Goal: Task Accomplishment & Management: Manage account settings

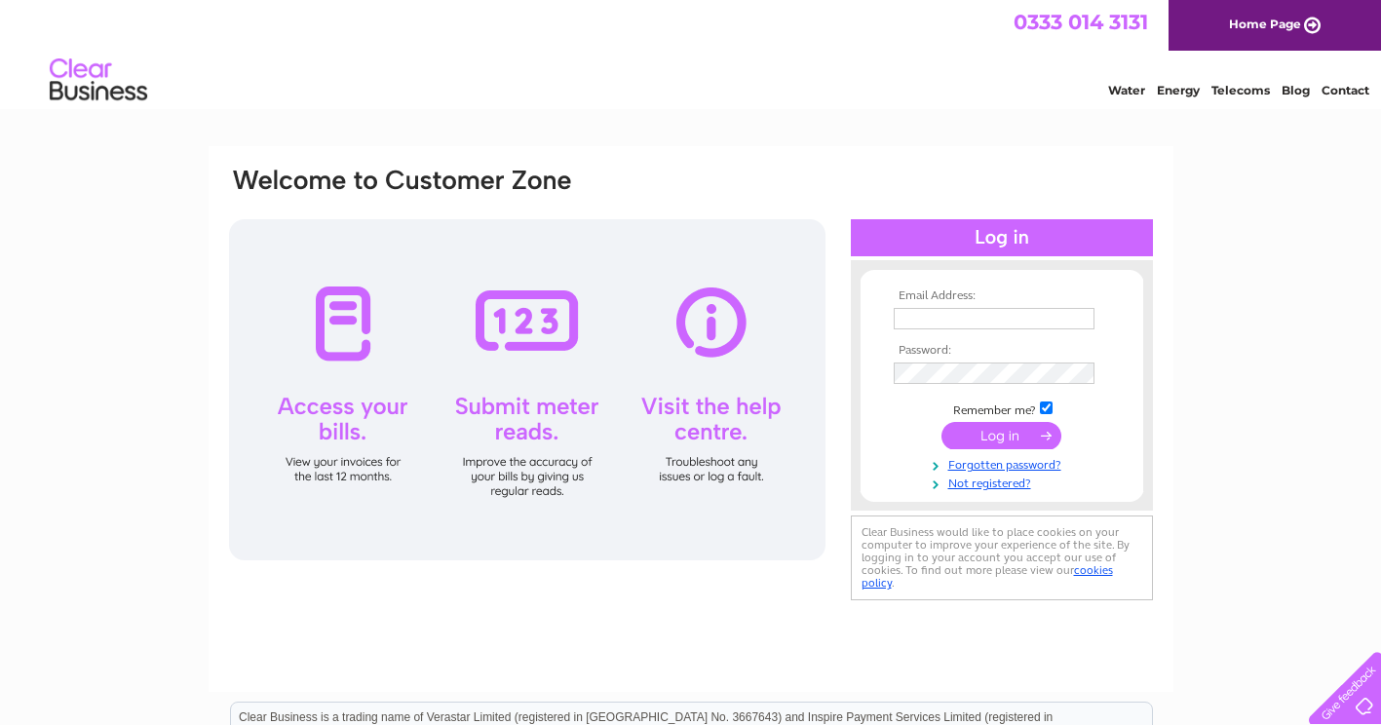
click at [1003, 322] on input "text" at bounding box center [994, 318] width 201 height 21
type input "hardccg.churchlaneaccounts@nhs.net"
click at [942, 424] on input "submit" at bounding box center [1002, 437] width 120 height 27
click at [1026, 447] on input "submit" at bounding box center [1002, 435] width 120 height 27
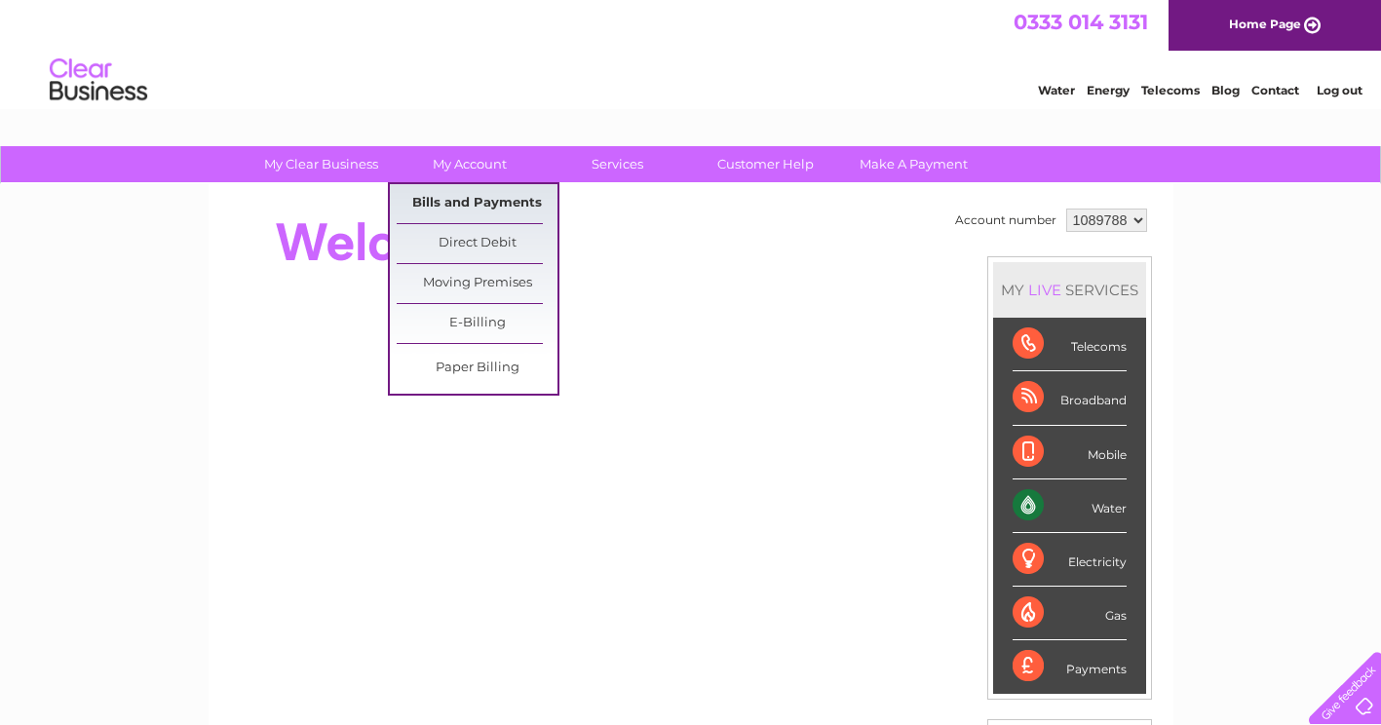
click at [476, 213] on link "Bills and Payments" at bounding box center [477, 203] width 161 height 39
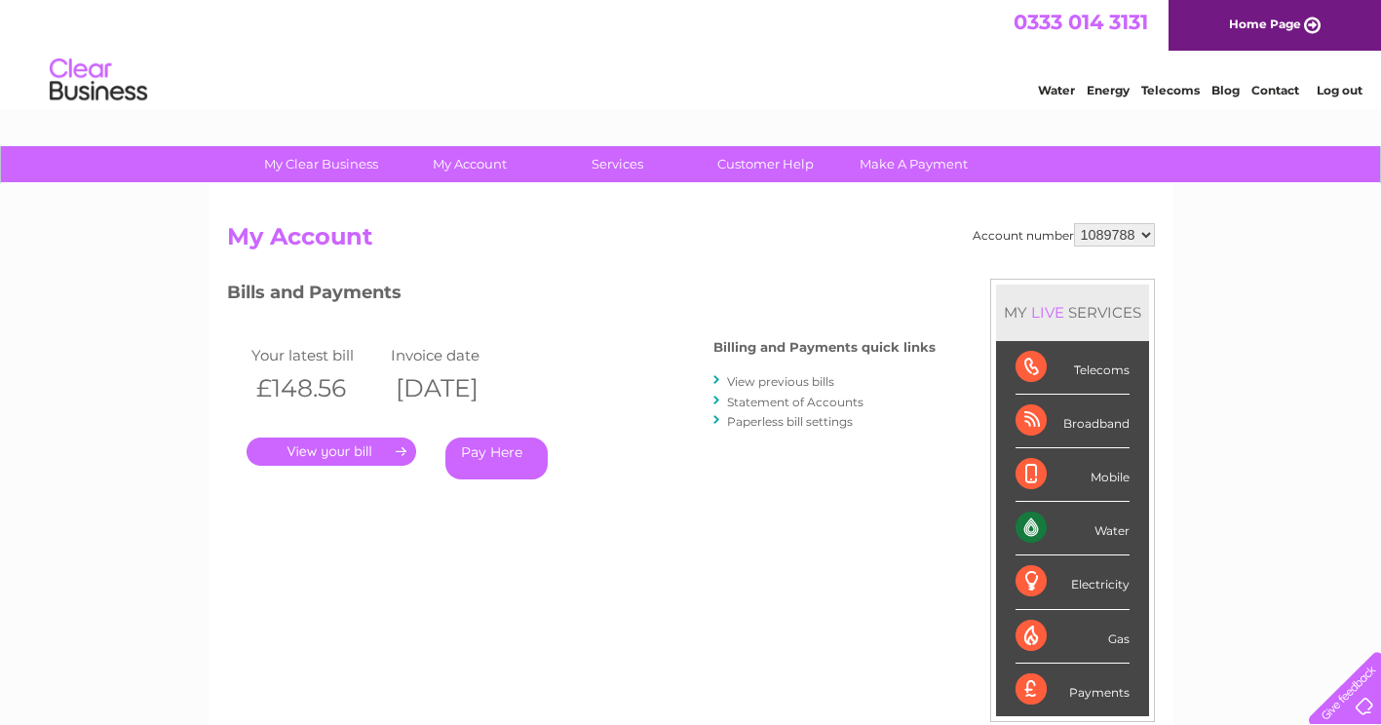
click at [341, 452] on link "." at bounding box center [332, 452] width 170 height 28
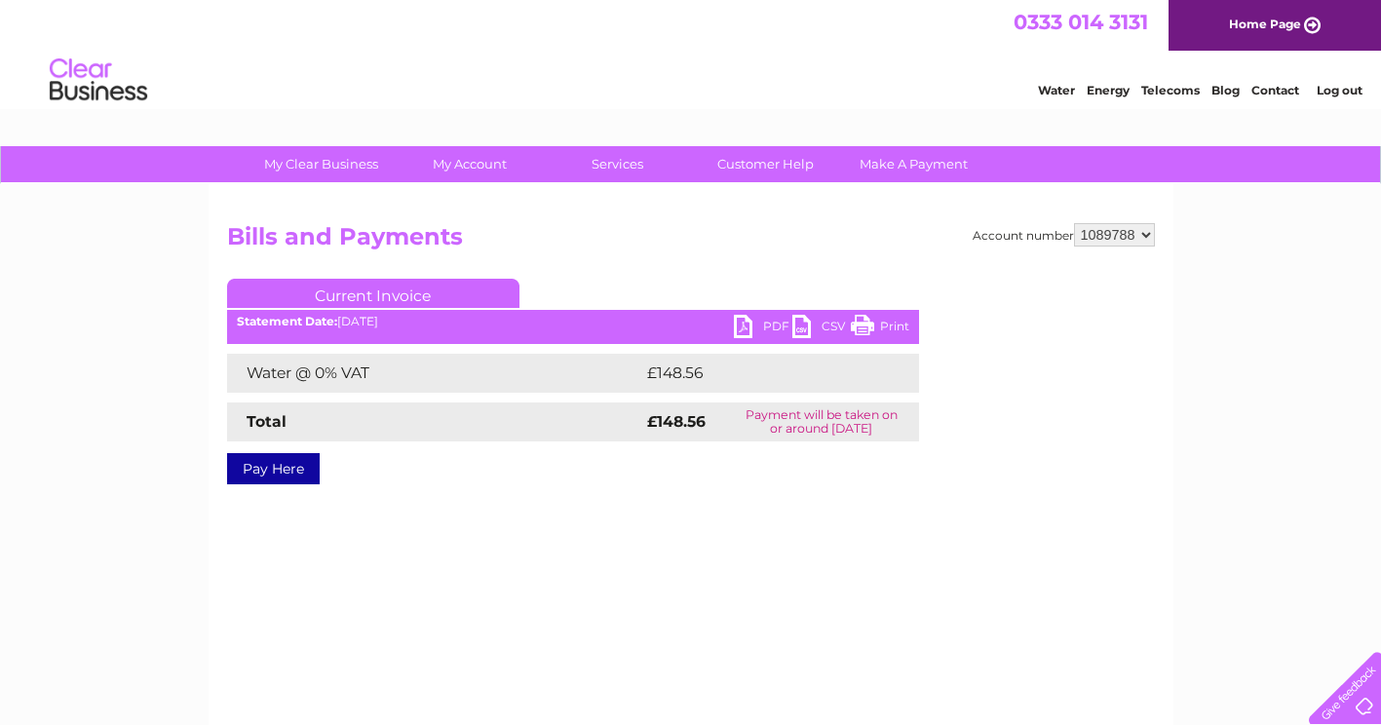
click at [734, 319] on link "PDF" at bounding box center [763, 329] width 58 height 28
